Goal: Check status: Check status

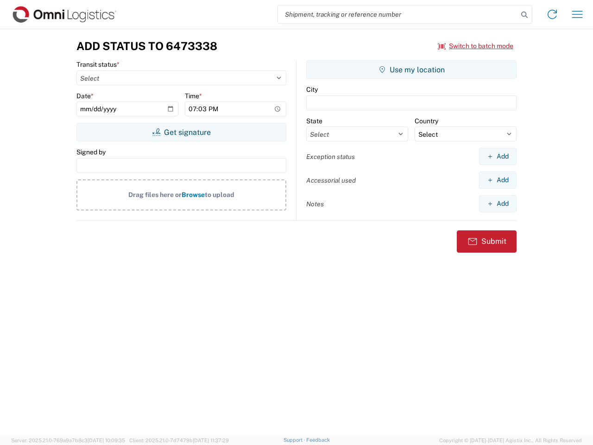
click at [398, 14] on input "search" at bounding box center [398, 15] width 240 height 18
click at [525, 15] on icon at bounding box center [524, 14] width 13 height 13
click at [553, 14] on icon at bounding box center [552, 14] width 15 height 15
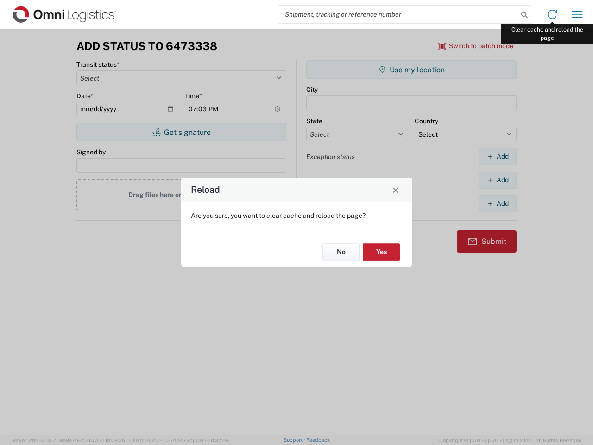
click at [578, 14] on div "Reload Are you sure, you want to clear cache and reload the page? No Yes" at bounding box center [296, 222] width 593 height 445
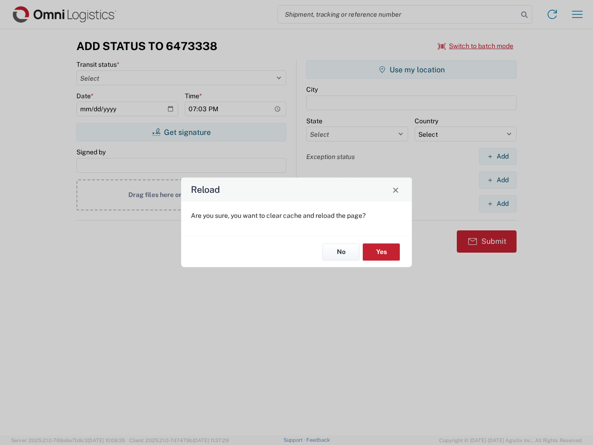
click at [476, 46] on div "Reload Are you sure, you want to clear cache and reload the page? No Yes" at bounding box center [296, 222] width 593 height 445
click at [181, 132] on div "Reload Are you sure, you want to clear cache and reload the page? No Yes" at bounding box center [296, 222] width 593 height 445
click at [412, 70] on div "Reload Are you sure, you want to clear cache and reload the page? No Yes" at bounding box center [296, 222] width 593 height 445
click at [498, 156] on div "Reload Are you sure, you want to clear cache and reload the page? No Yes" at bounding box center [296, 222] width 593 height 445
click at [498, 180] on div "Reload Are you sure, you want to clear cache and reload the page? No Yes" at bounding box center [296, 222] width 593 height 445
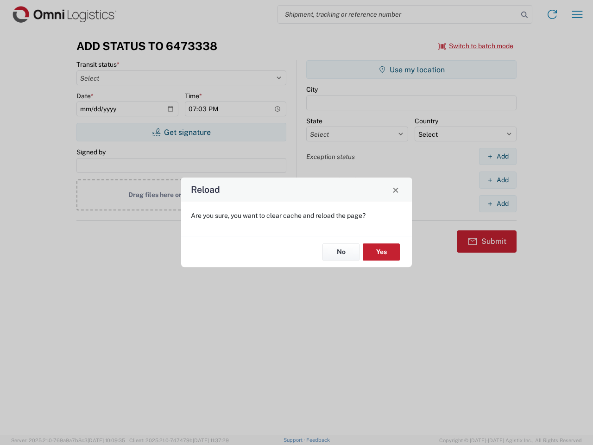
click at [498, 204] on div "Reload Are you sure, you want to clear cache and reload the page? No Yes" at bounding box center [296, 222] width 593 height 445
